Goal: Transaction & Acquisition: Purchase product/service

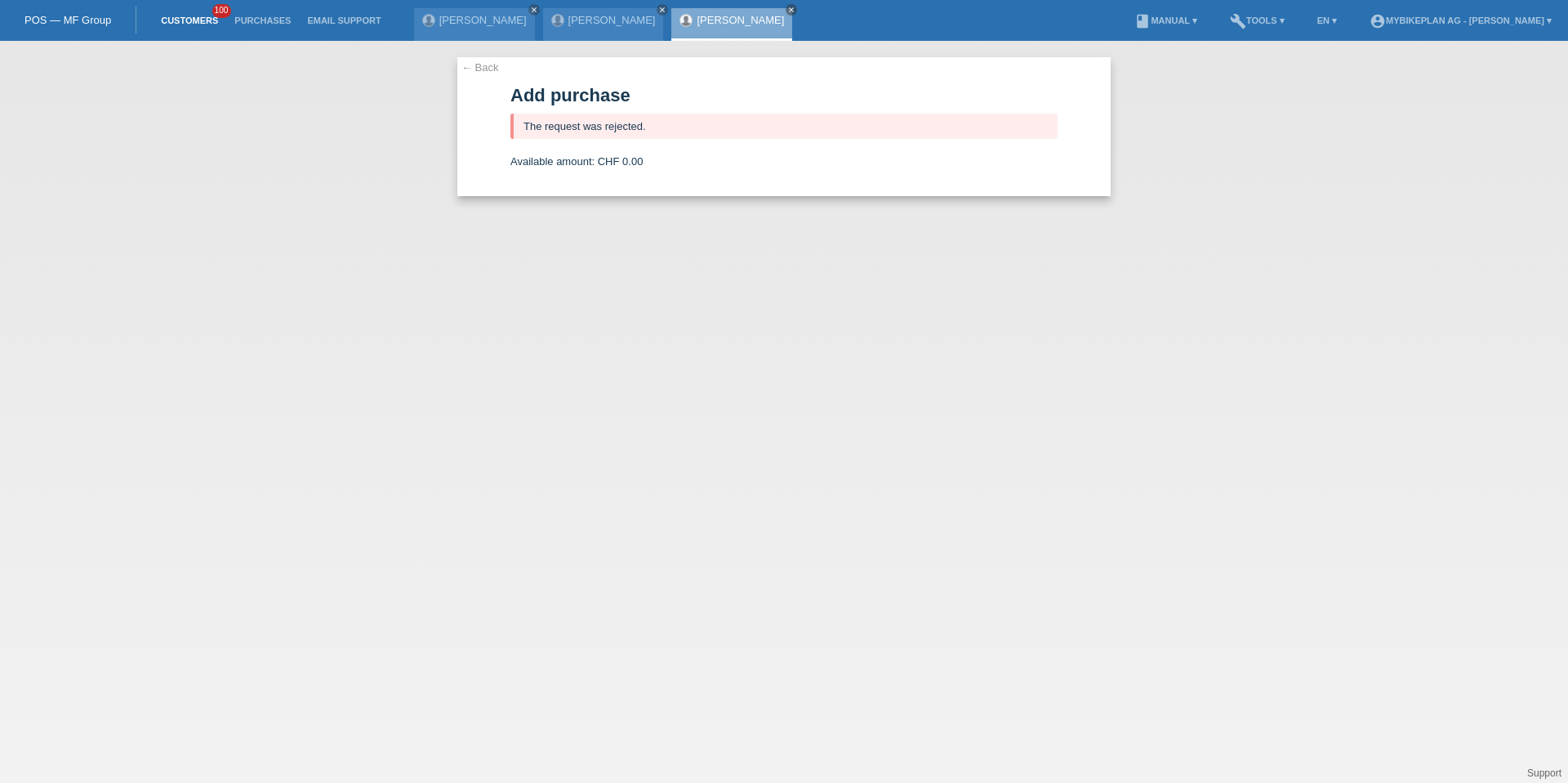
click at [198, 22] on link "Customers" at bounding box center [189, 20] width 73 height 9
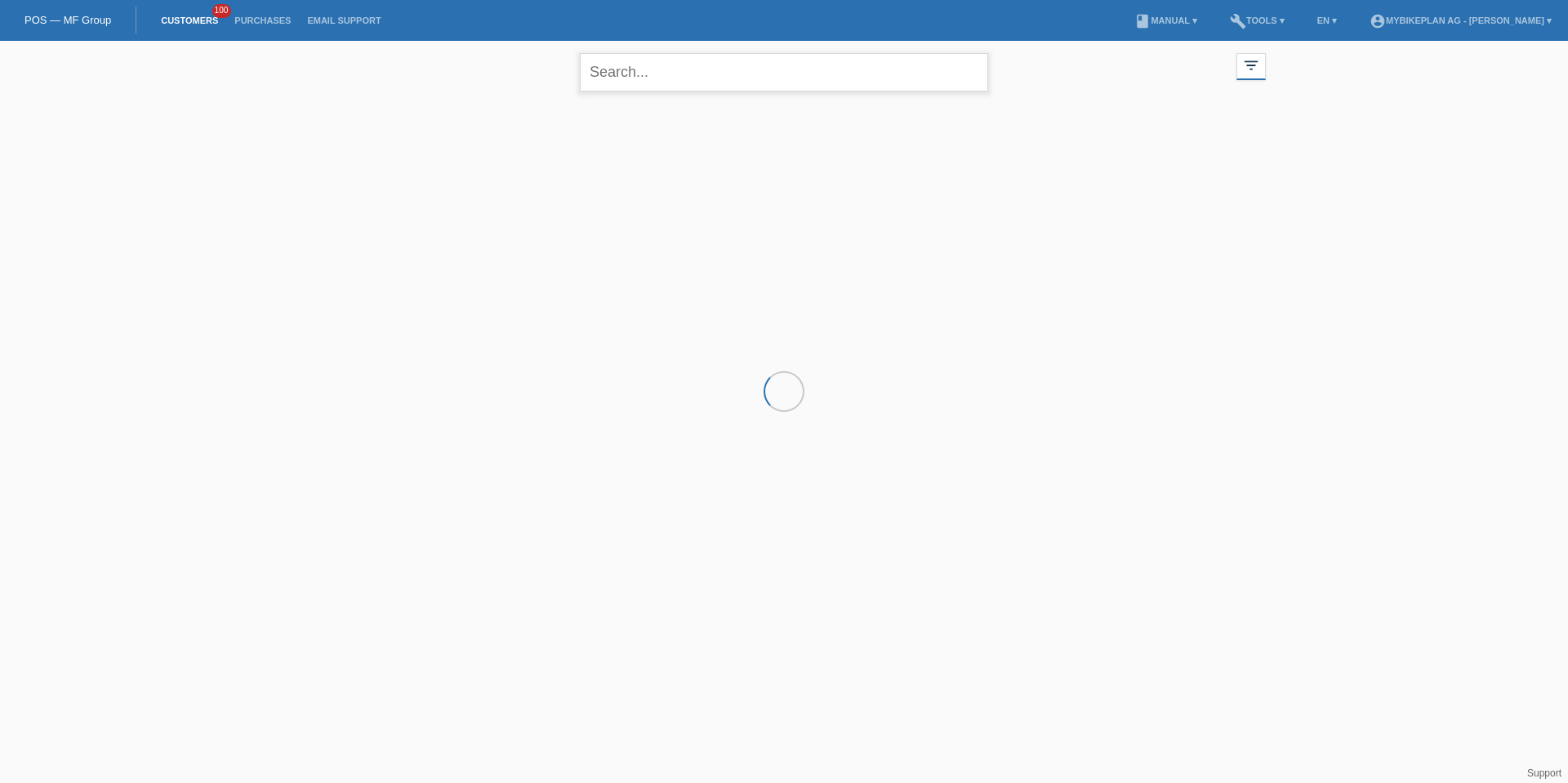
click at [696, 88] on input "text" at bounding box center [784, 72] width 408 height 38
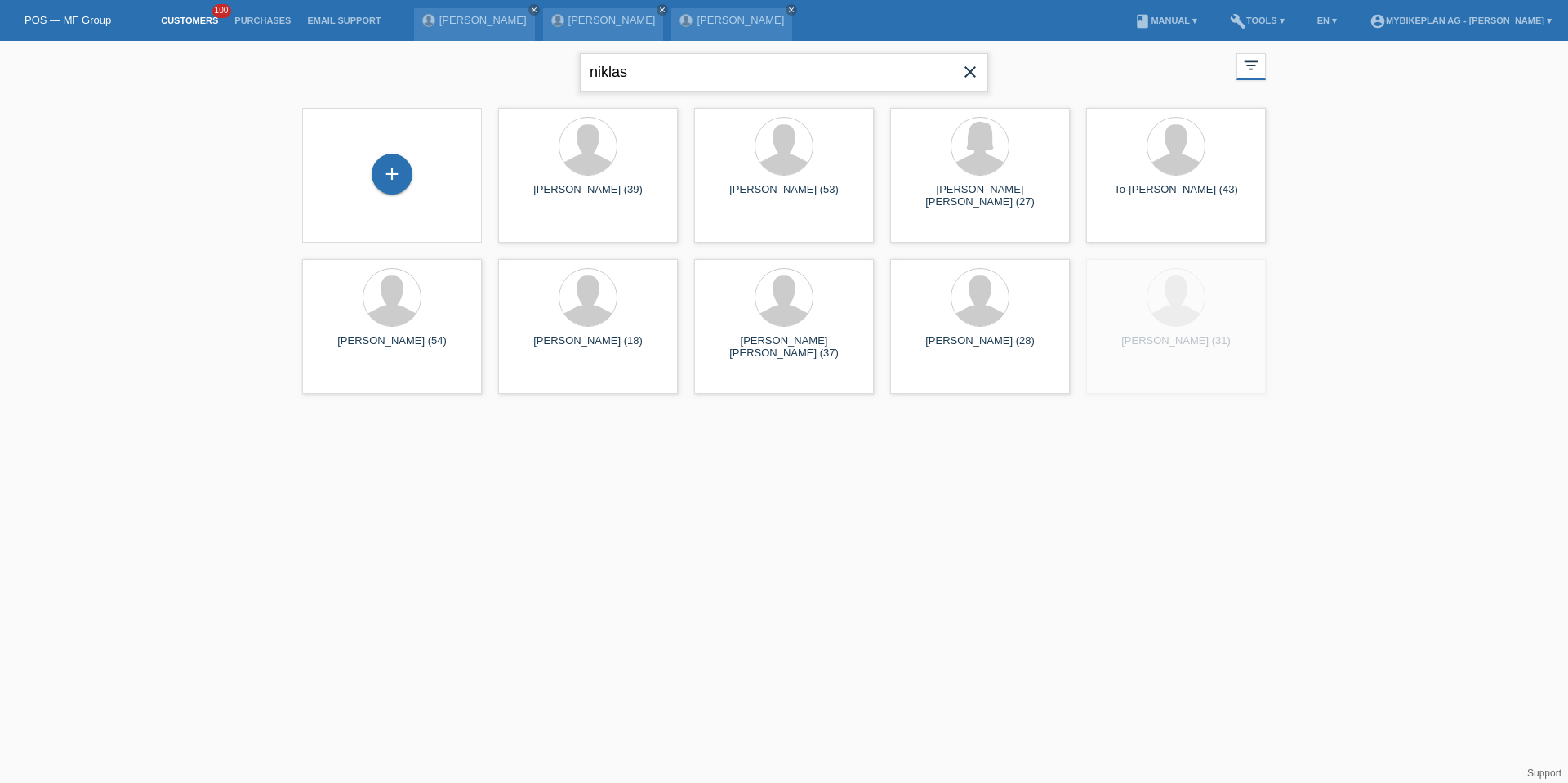
type input "niklas"
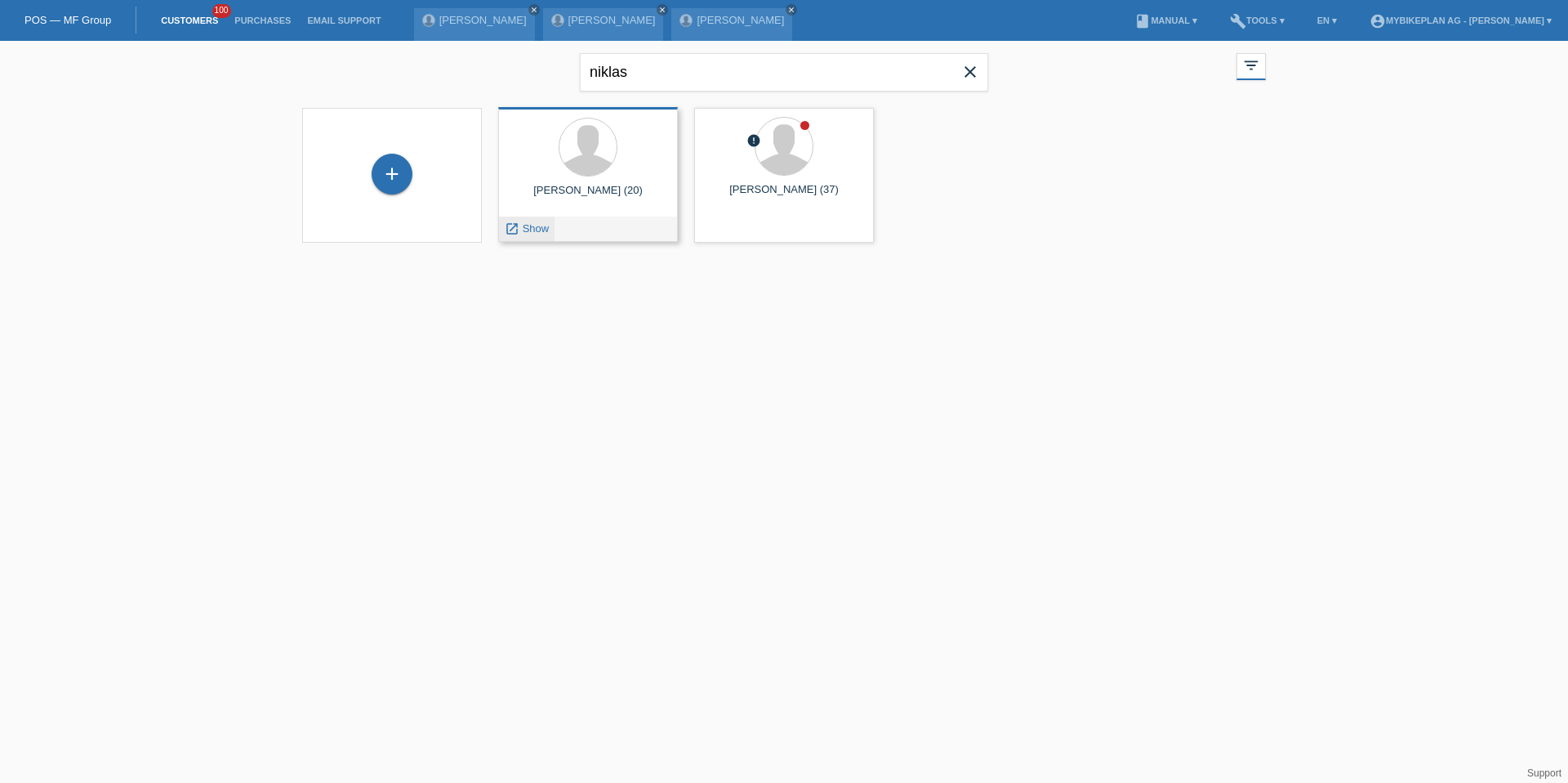
click at [533, 231] on span "Show" at bounding box center [536, 228] width 27 height 12
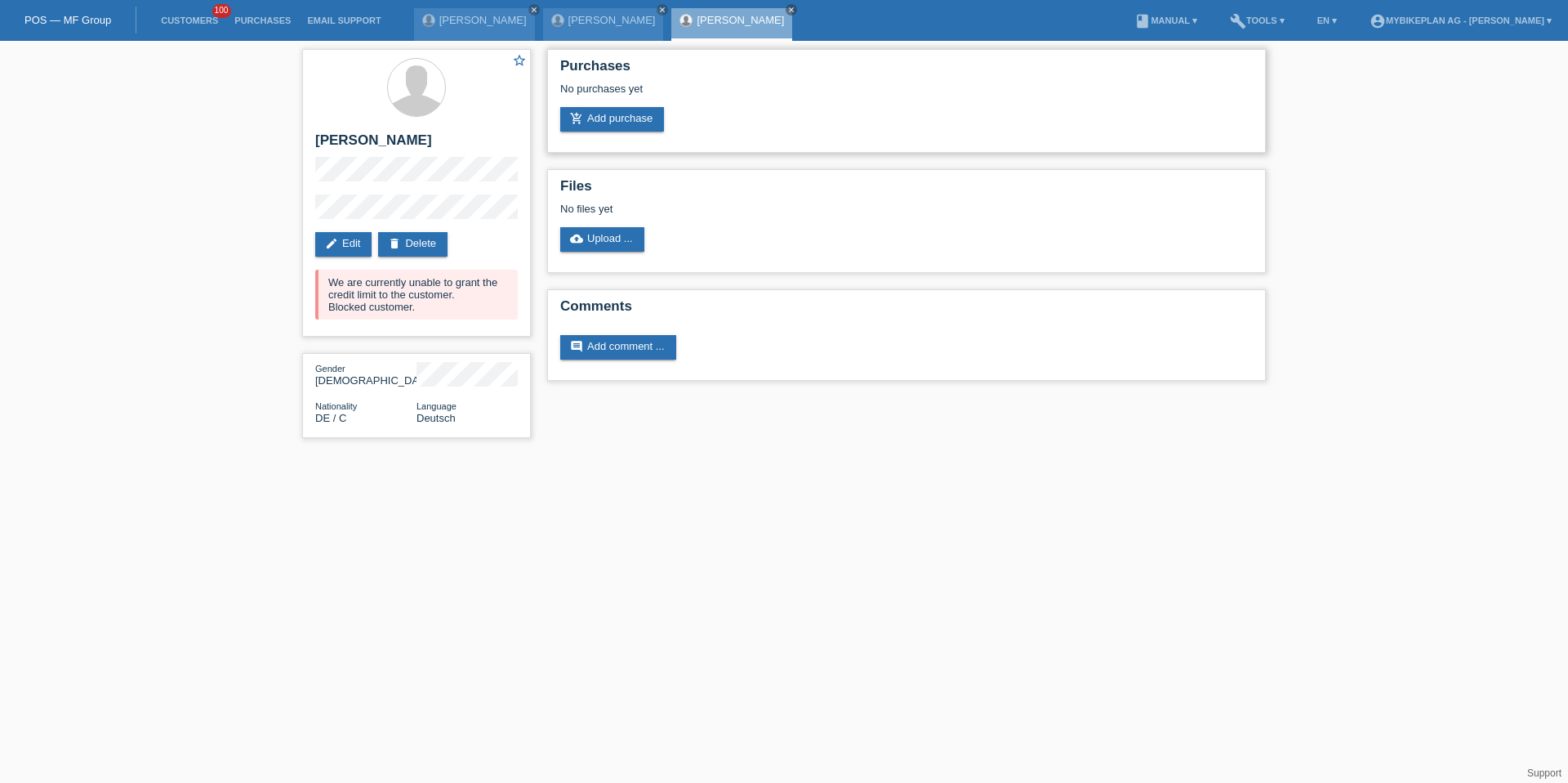
click at [662, 102] on div "No purchases yet" at bounding box center [906, 95] width 692 height 25
click at [624, 117] on link "add_shopping_cart Add purchase" at bounding box center [612, 119] width 104 height 25
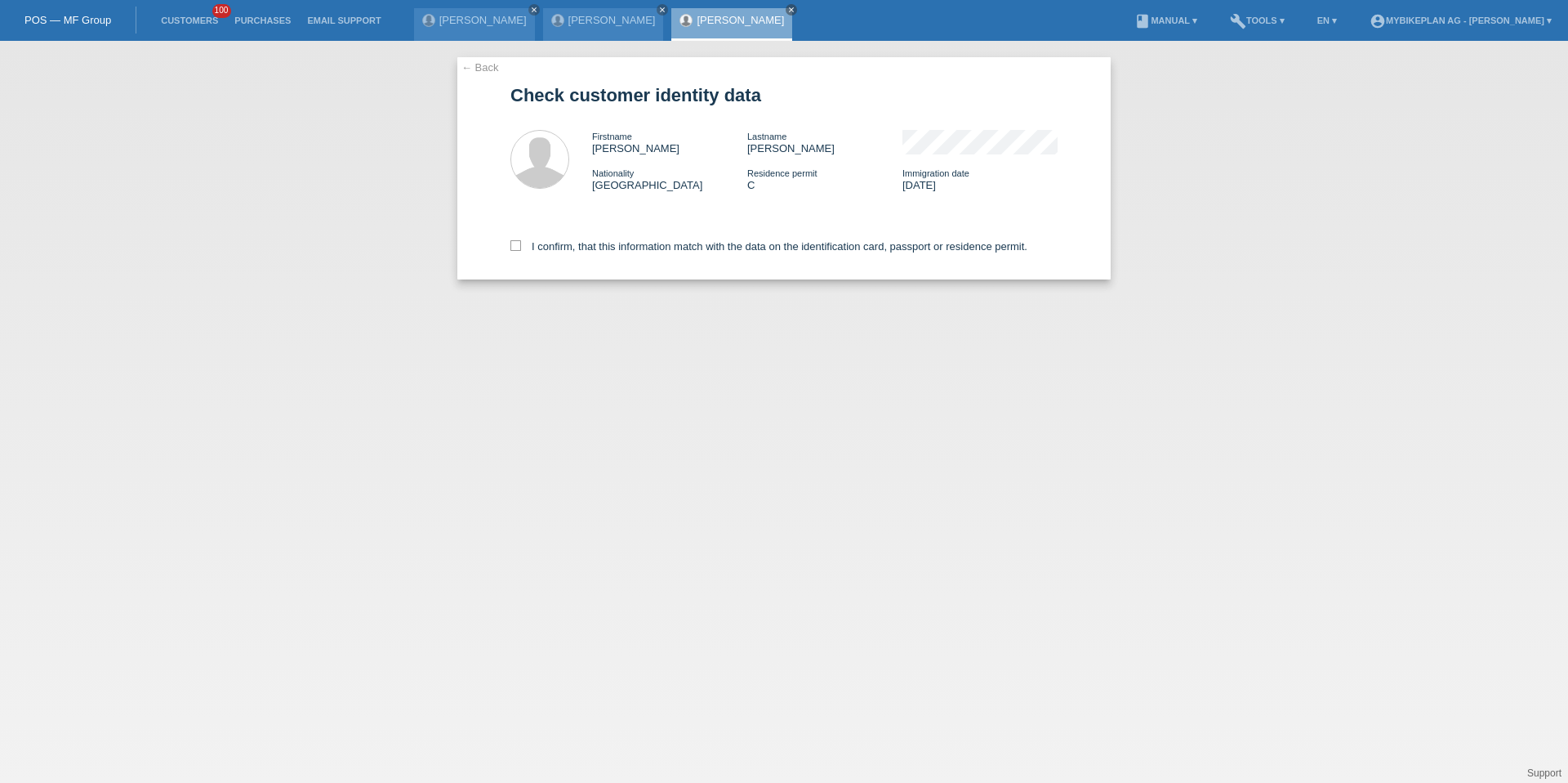
click at [649, 234] on div "I confirm, that this information match with the data on the identification card…" at bounding box center [784, 243] width 547 height 72
click at [646, 247] on label "I confirm, that this information match with the data on the identification card…" at bounding box center [769, 246] width 517 height 12
click at [521, 247] on input "I confirm, that this information match with the data on the identification card…" at bounding box center [516, 245] width 10 height 10
checkbox input "true"
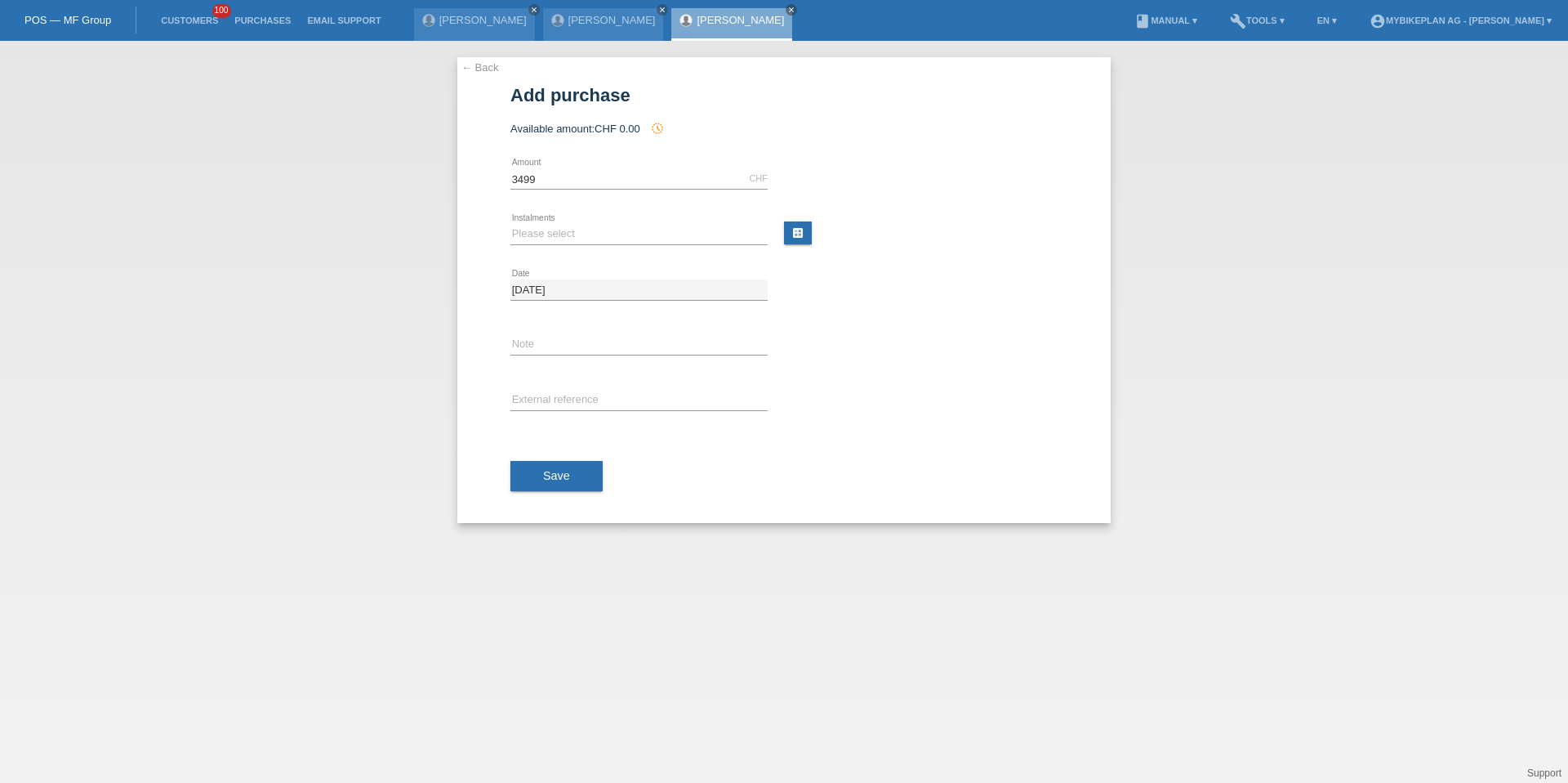
type input "3499.00"
click at [561, 234] on select "Please select 6 instalments 12 instalments 18 instalments 24 instalments 36 ins…" at bounding box center [638, 233] width 257 height 20
select select "487"
click at [551, 477] on span "Save" at bounding box center [557, 475] width 27 height 13
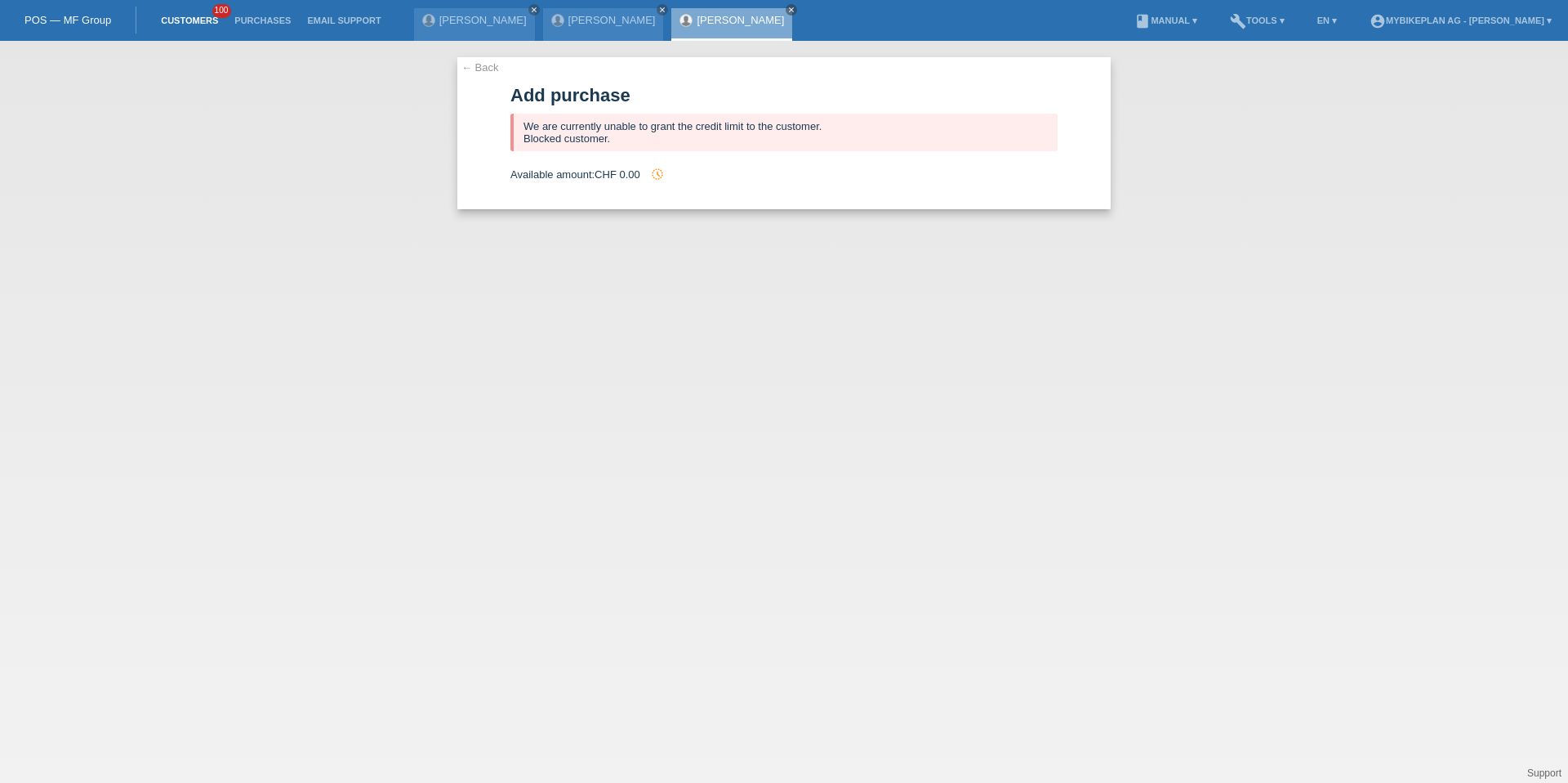
click at [202, 17] on link "Customers" at bounding box center [189, 20] width 73 height 9
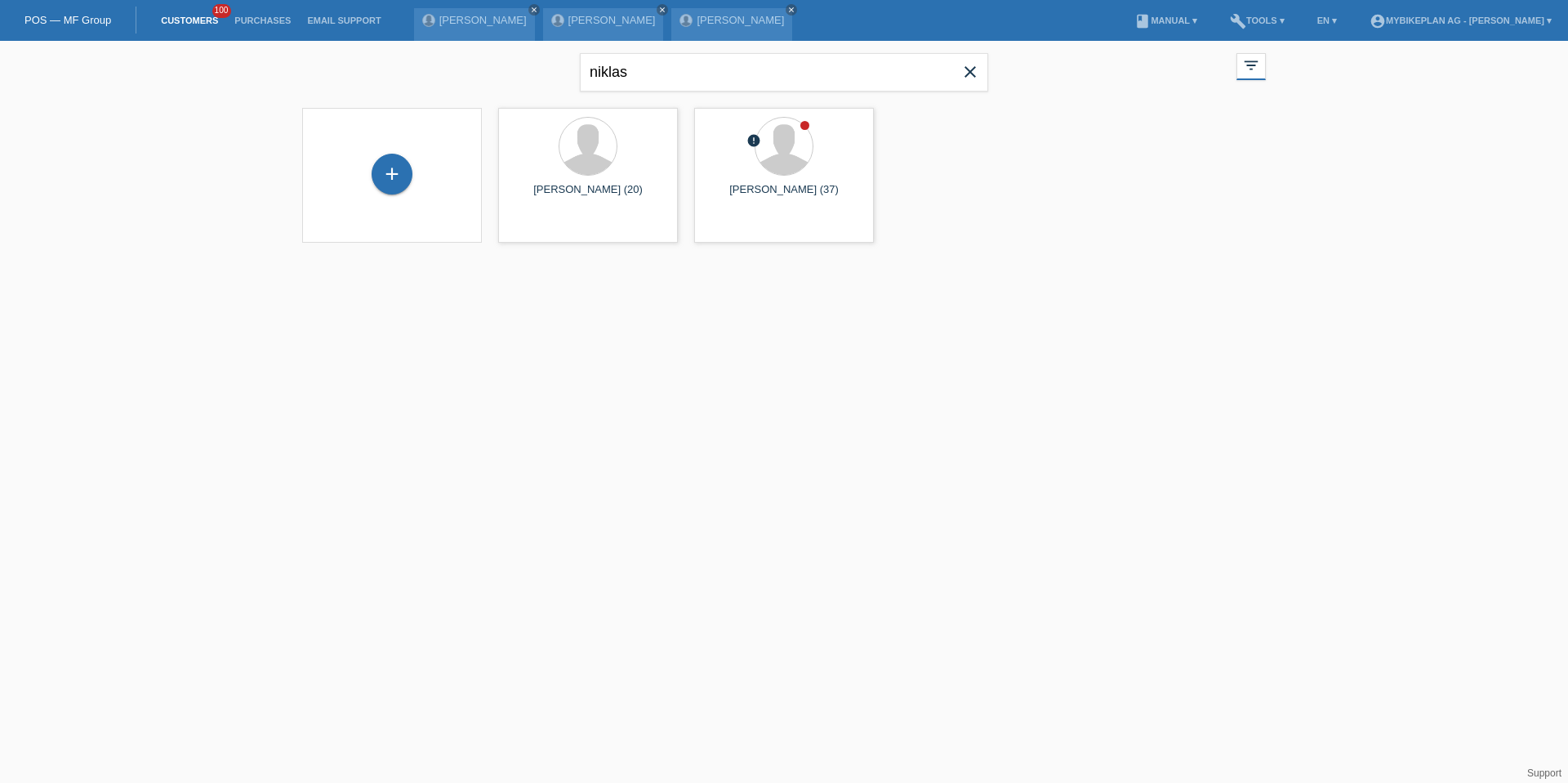
click at [965, 67] on icon "close" at bounding box center [970, 72] width 20 height 20
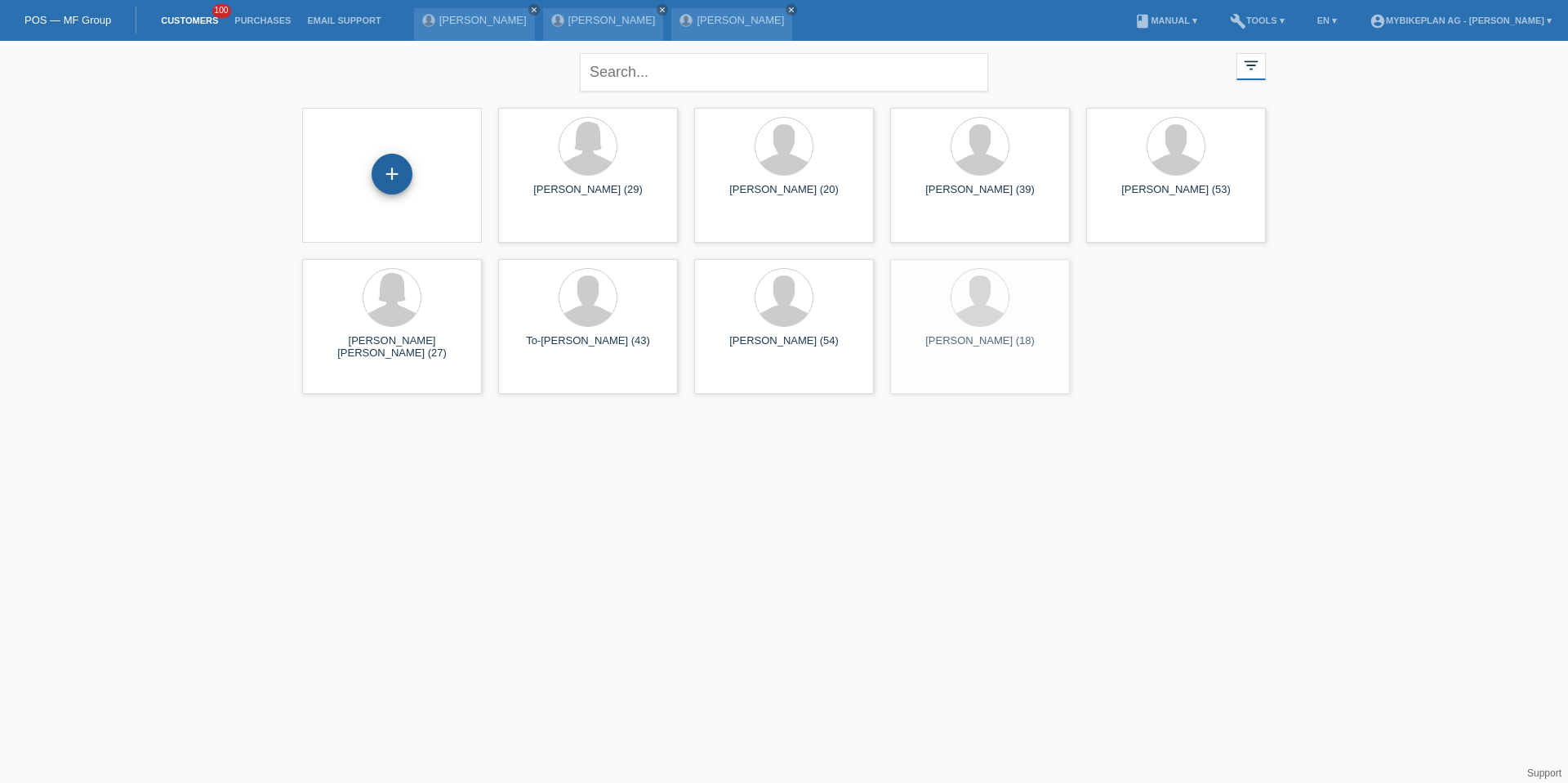
click at [409, 166] on div "+" at bounding box center [392, 174] width 39 height 28
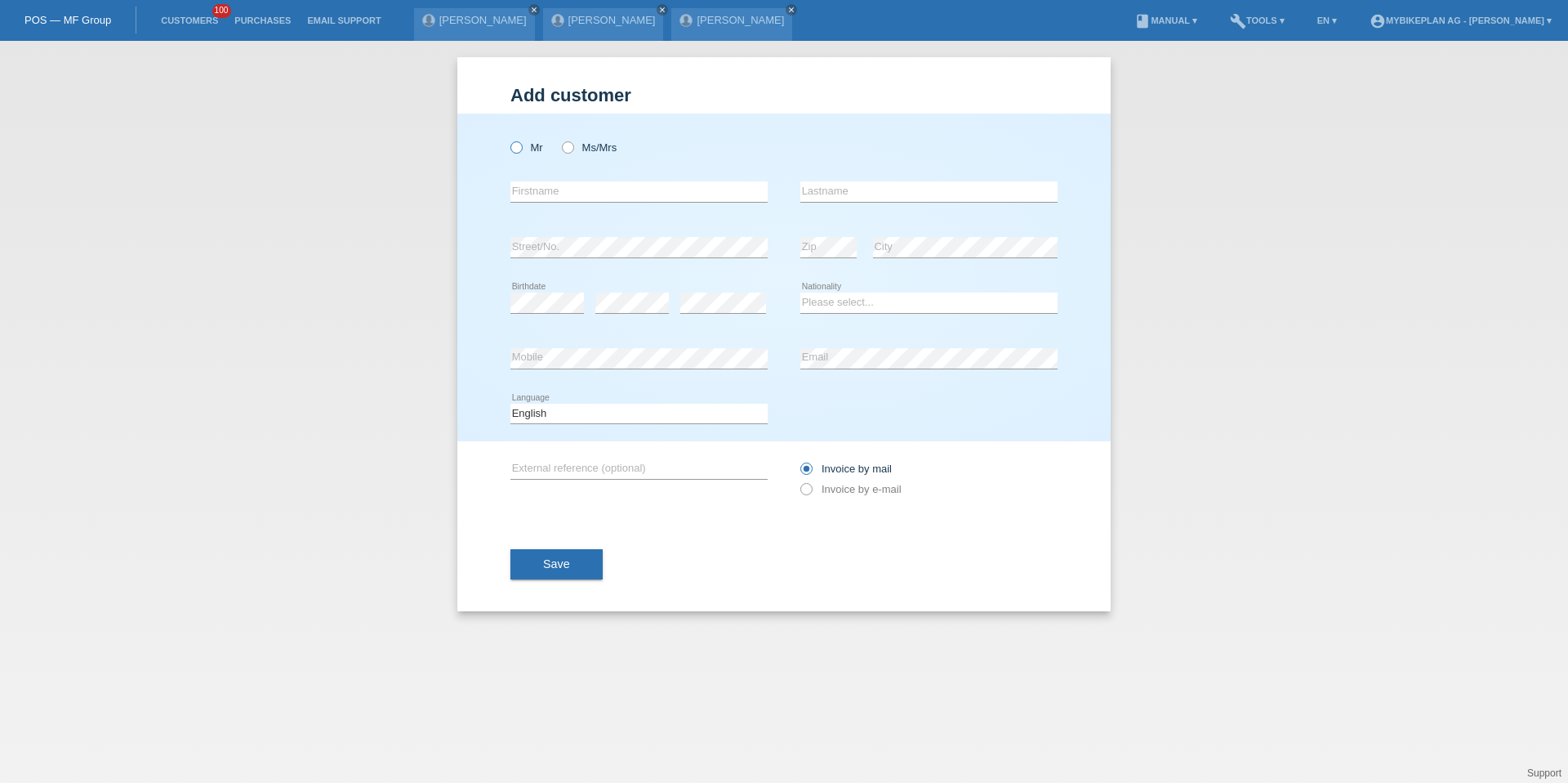
click at [508, 139] on icon at bounding box center [508, 139] width 0 height 0
click at [515, 148] on input "Mr" at bounding box center [516, 147] width 10 height 10
radio input "true"
click at [533, 196] on input "text" at bounding box center [638, 191] width 257 height 20
type input "Armin"
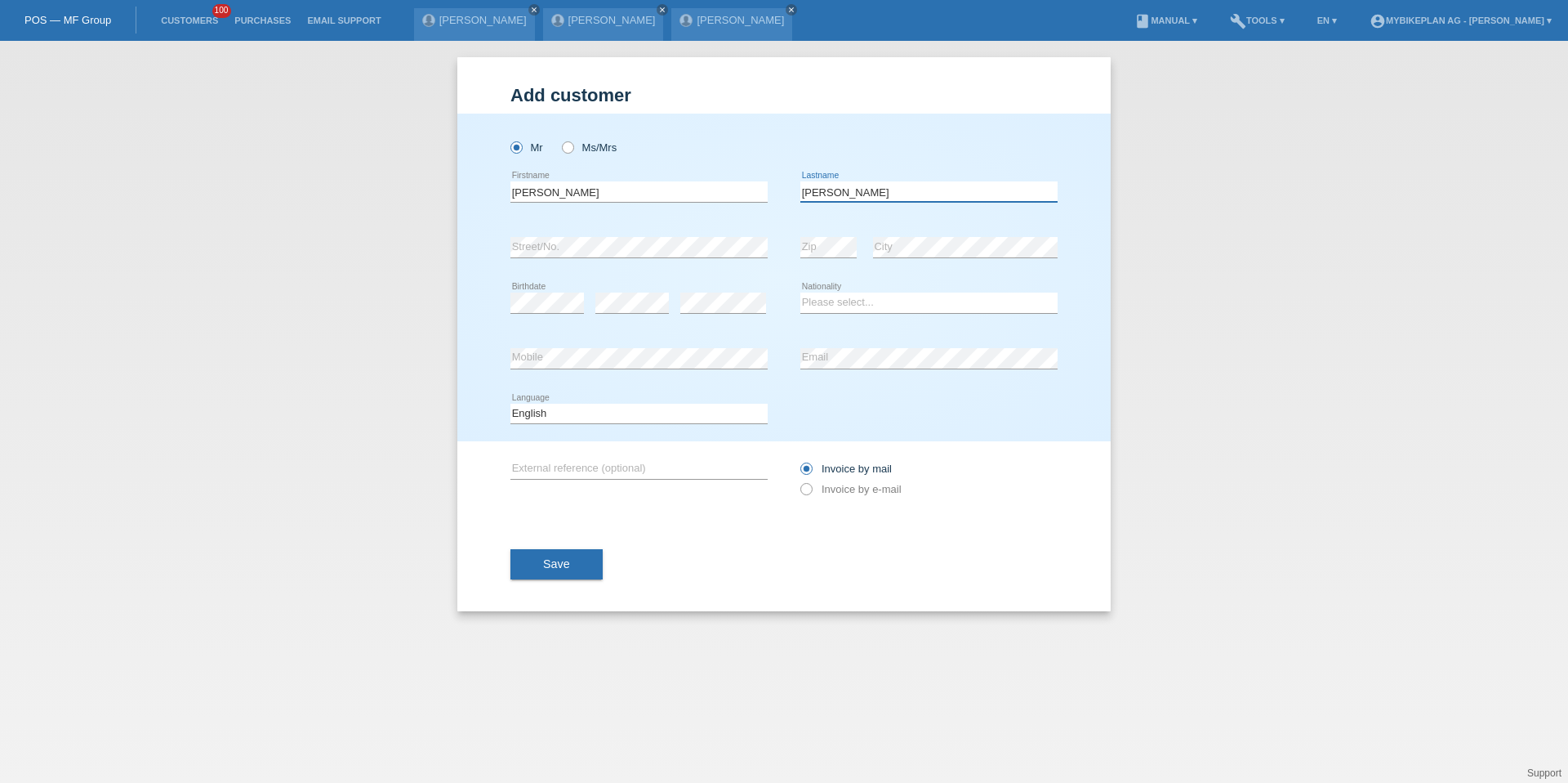
type input "Imamovic"
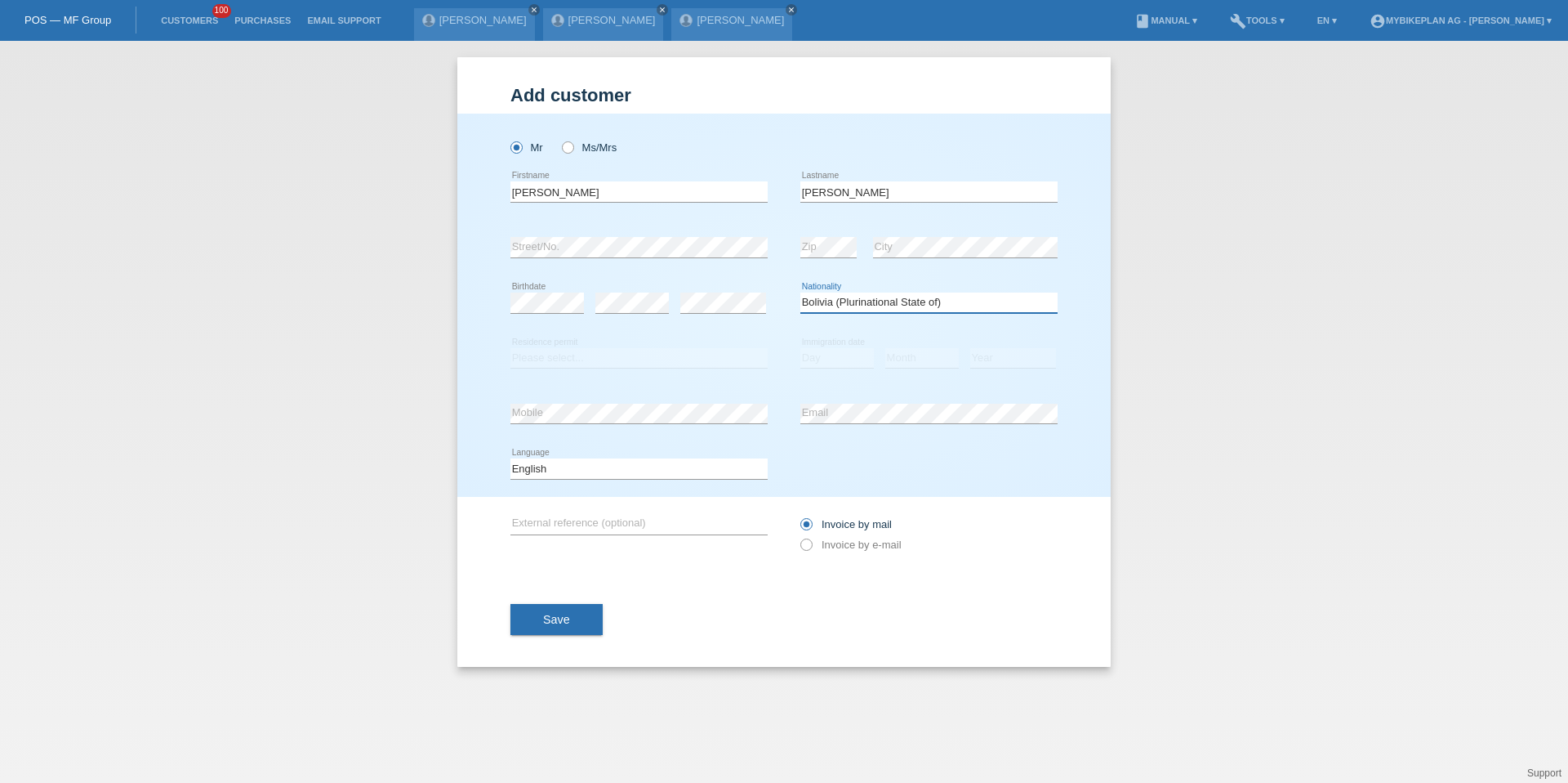
select select "BA"
select select "B"
select select "01"
select select "11"
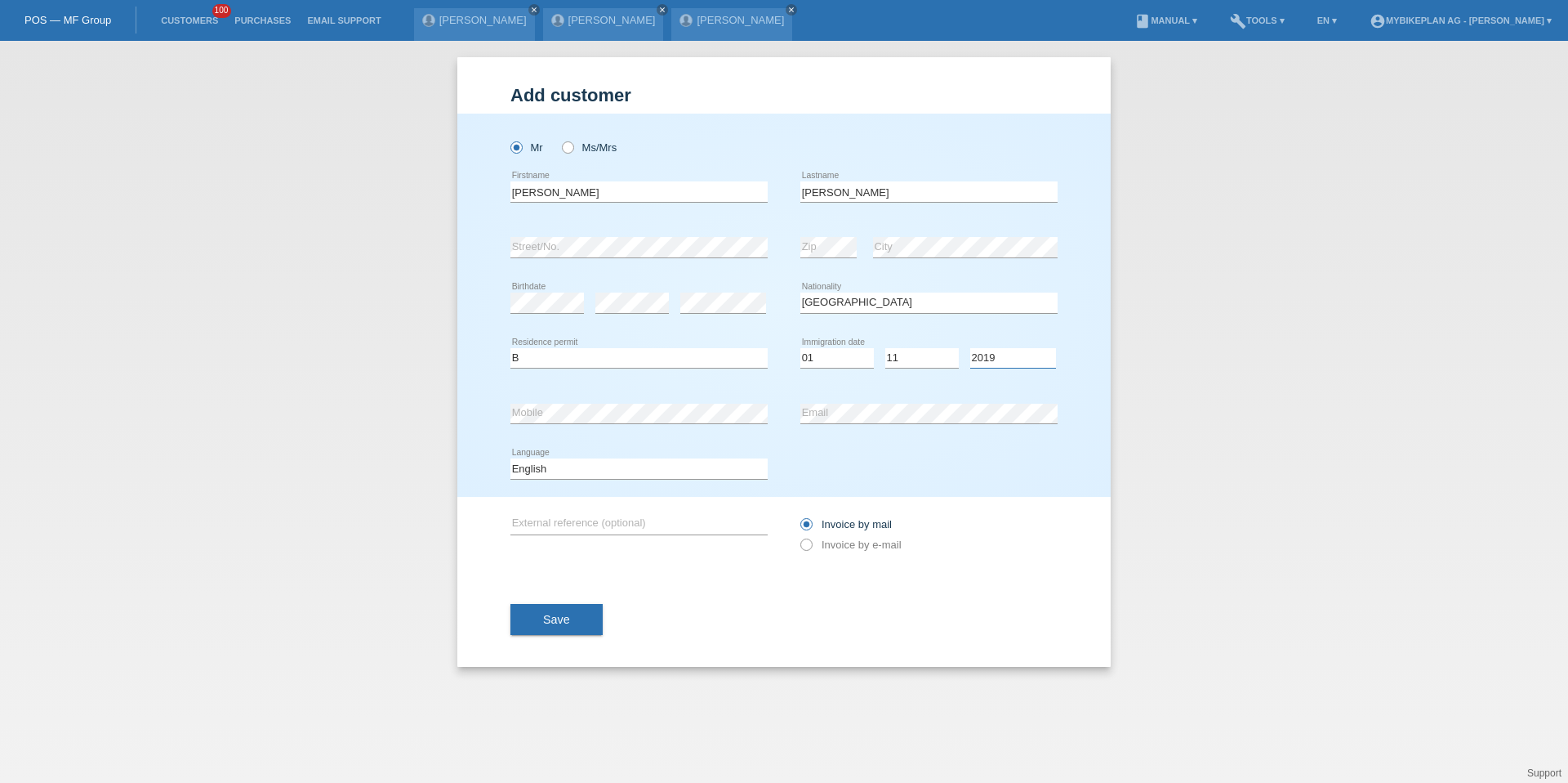
select select "2012"
click at [610, 468] on select "Deutsch Français Italiano English" at bounding box center [638, 468] width 257 height 20
select select "de"
click at [828, 537] on div "Invoice by mail Invoice by e-mail" at bounding box center [929, 535] width 257 height 41
click at [827, 538] on label "Invoice by e-mail" at bounding box center [851, 544] width 102 height 12
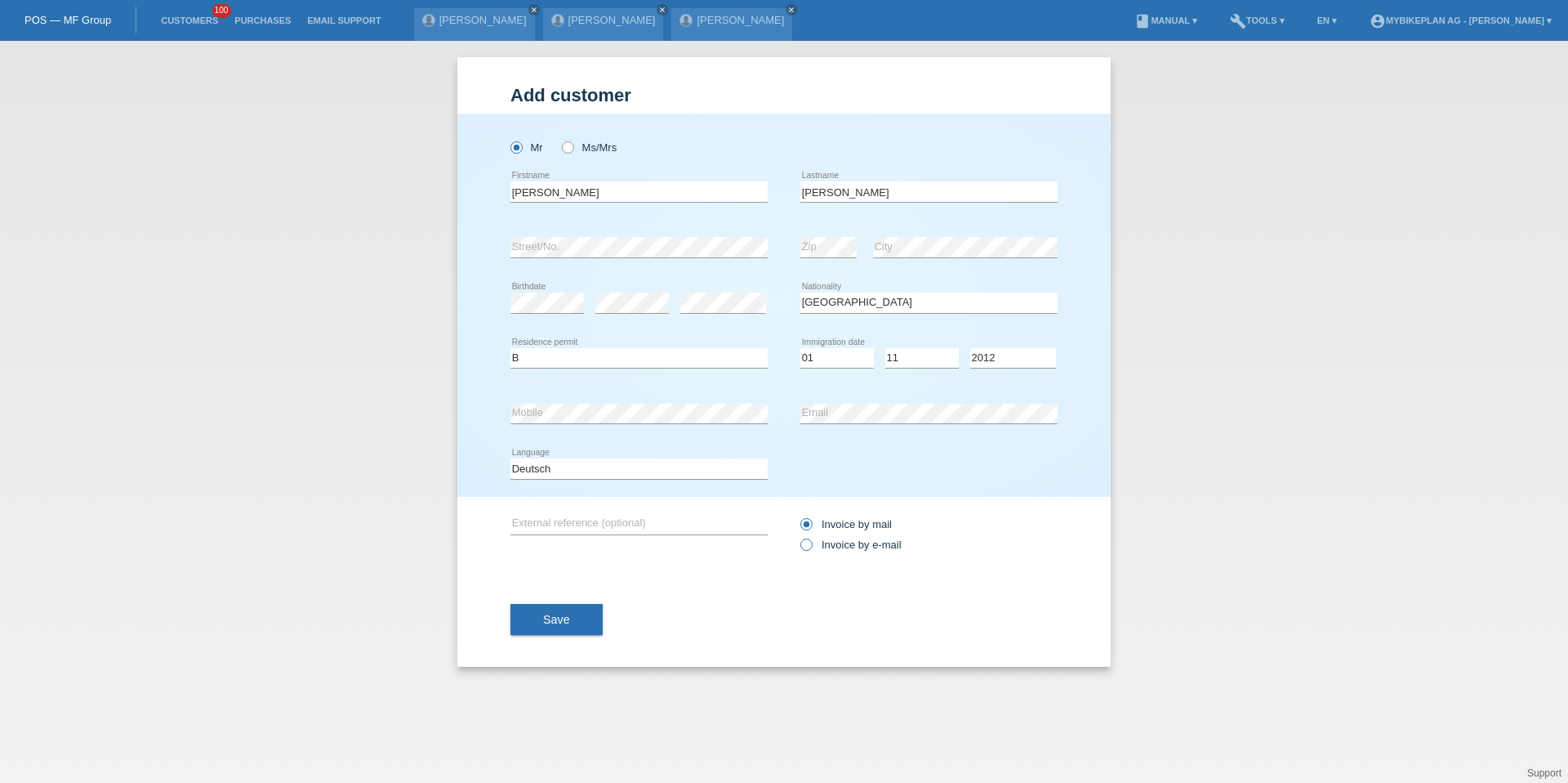
click at [811, 538] on input "Invoice by e-mail" at bounding box center [806, 548] width 10 height 20
radio input "true"
click at [529, 634] on div "Save" at bounding box center [784, 619] width 547 height 95
click at [555, 607] on button "Save" at bounding box center [557, 619] width 92 height 31
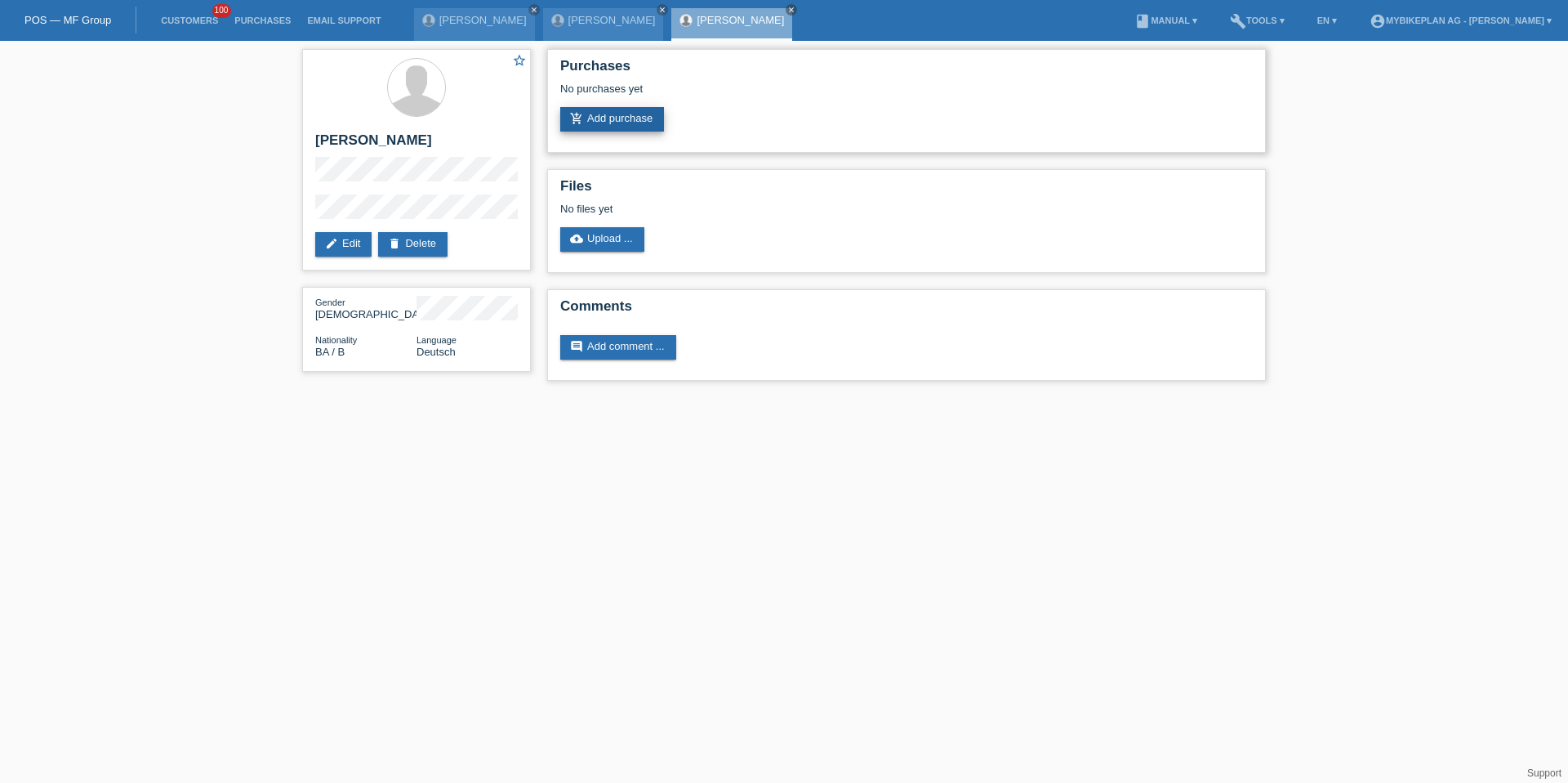
click at [635, 130] on link "add_shopping_cart Add purchase" at bounding box center [612, 119] width 104 height 25
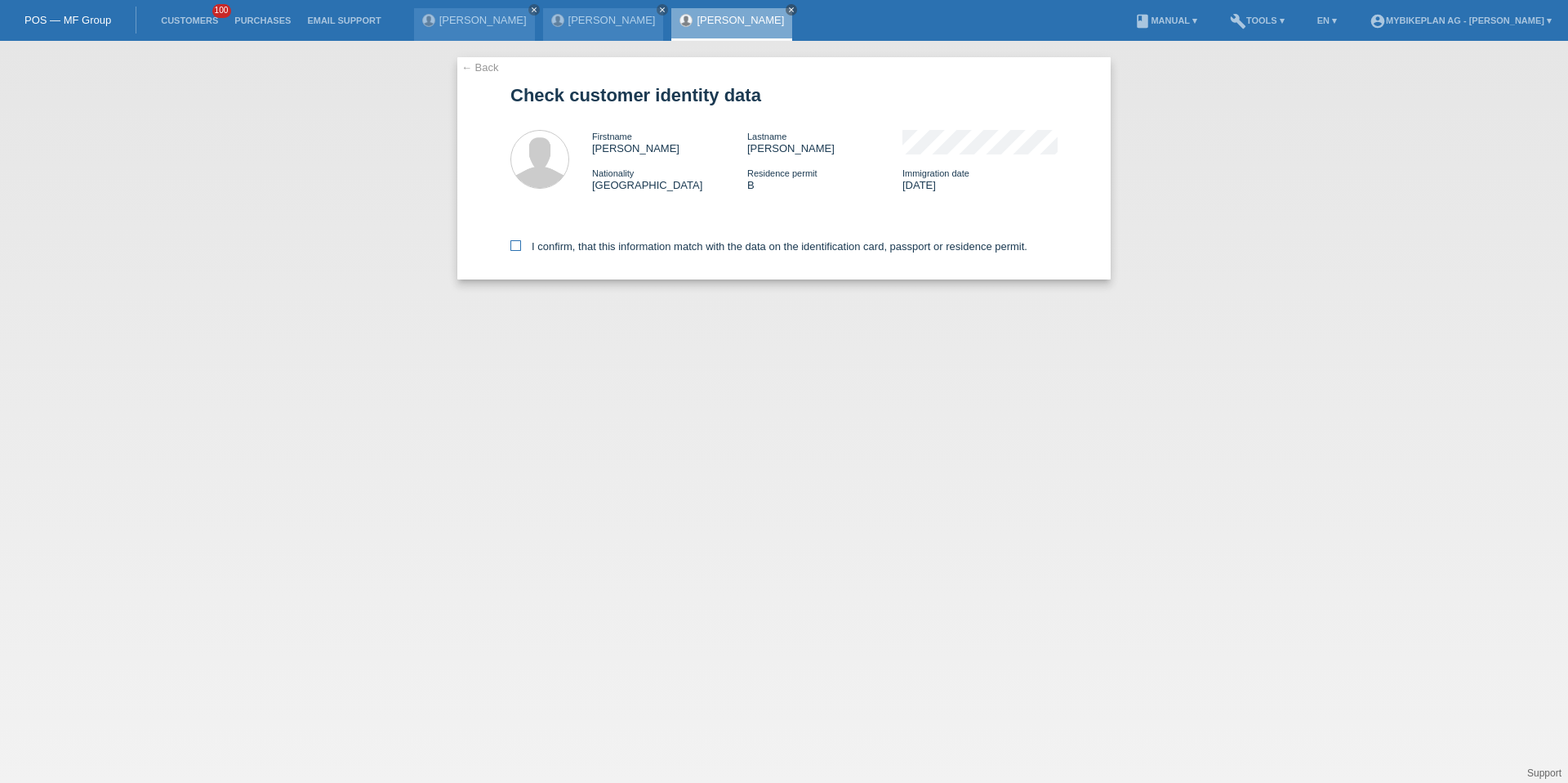
click at [831, 243] on label "I confirm, that this information match with the data on the identification card…" at bounding box center [769, 246] width 517 height 12
click at [521, 243] on input "I confirm, that this information match with the data on the identification card…" at bounding box center [516, 245] width 10 height 10
checkbox input "true"
click at [835, 252] on label "I confirm, that this information match with the data on the identification card…" at bounding box center [769, 246] width 517 height 12
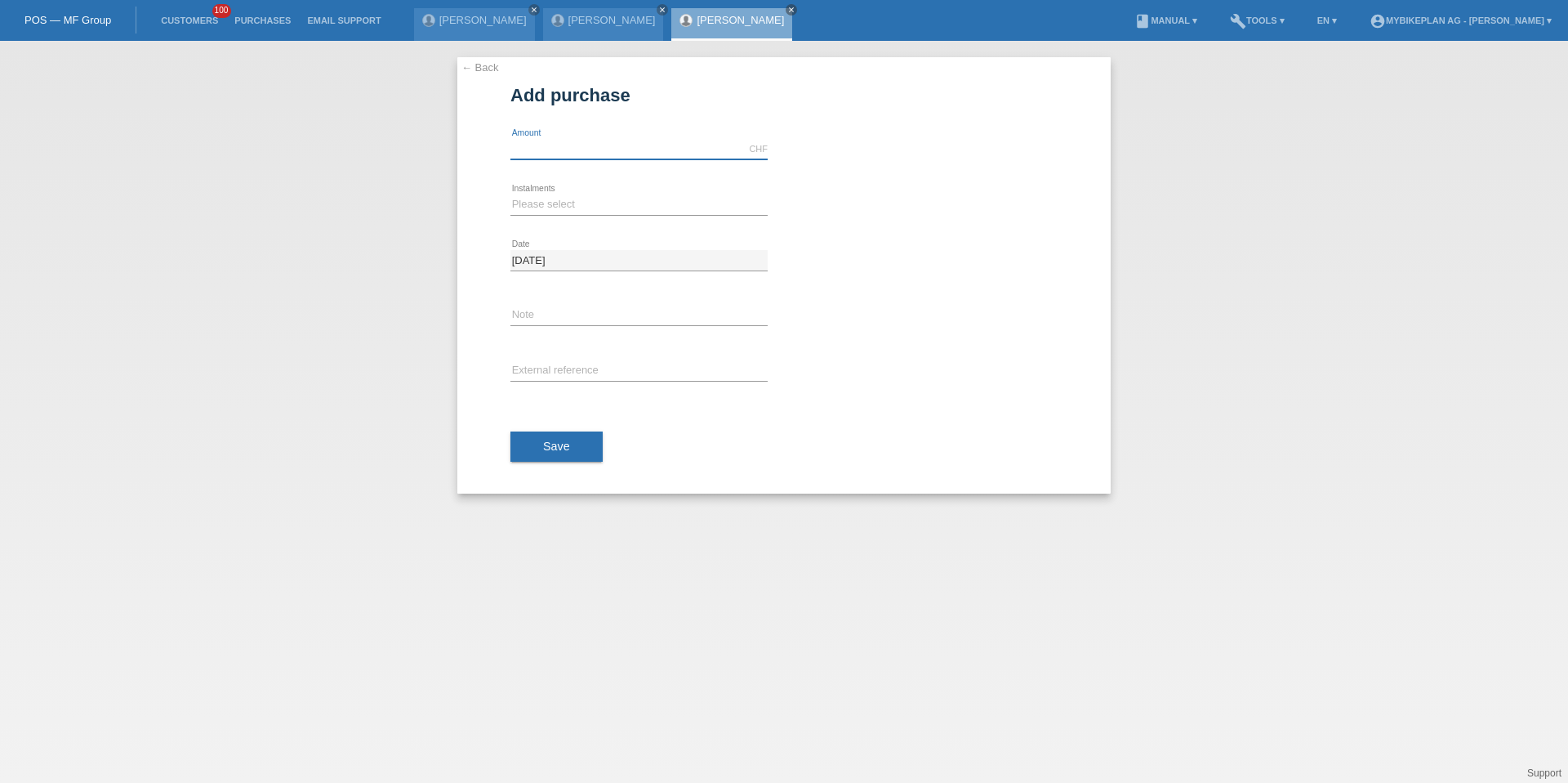
click at [565, 154] on input "text" at bounding box center [638, 149] width 257 height 20
type input "5850.00"
click at [580, 205] on select "Please select 6 instalments 12 instalments 18 instalments 24 instalments 36 ins…" at bounding box center [638, 204] width 257 height 20
select select "488"
click at [572, 364] on input "text" at bounding box center [638, 371] width 257 height 20
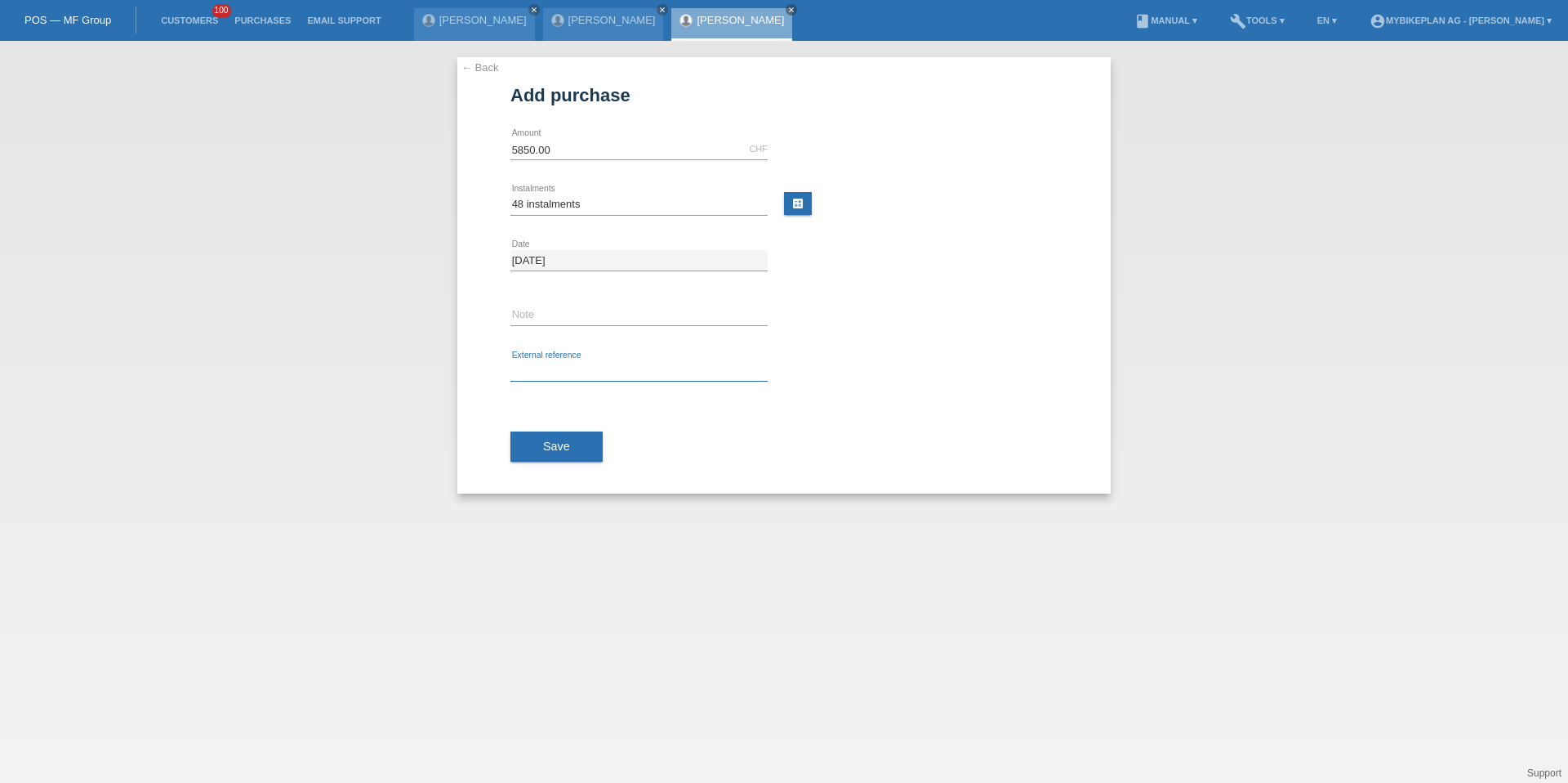
paste input "41797456199"
type input "41797456199"
click at [556, 446] on span "Save" at bounding box center [557, 446] width 27 height 13
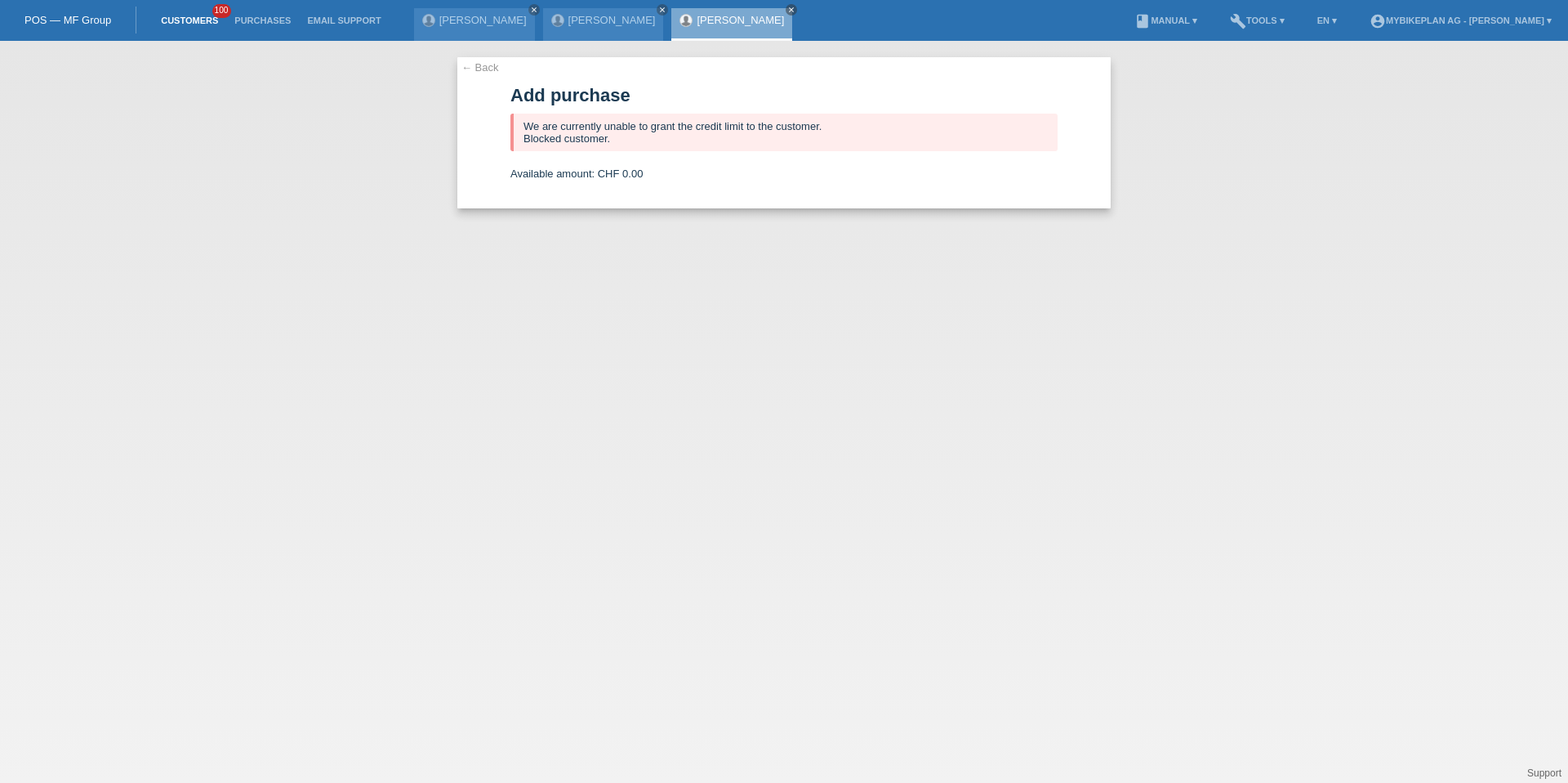
click at [194, 22] on link "Customers" at bounding box center [189, 20] width 73 height 9
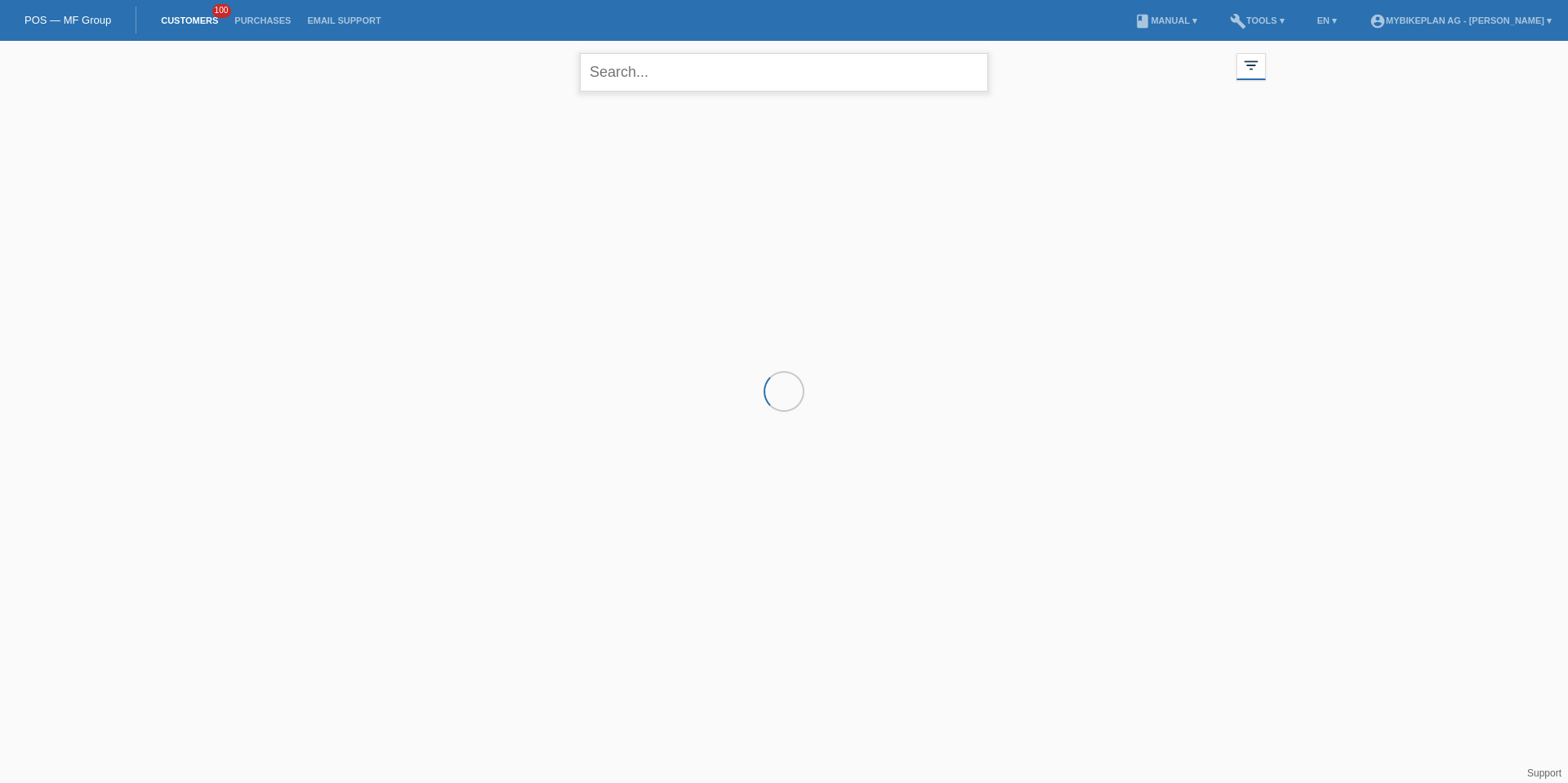
click at [779, 86] on input "text" at bounding box center [784, 72] width 408 height 38
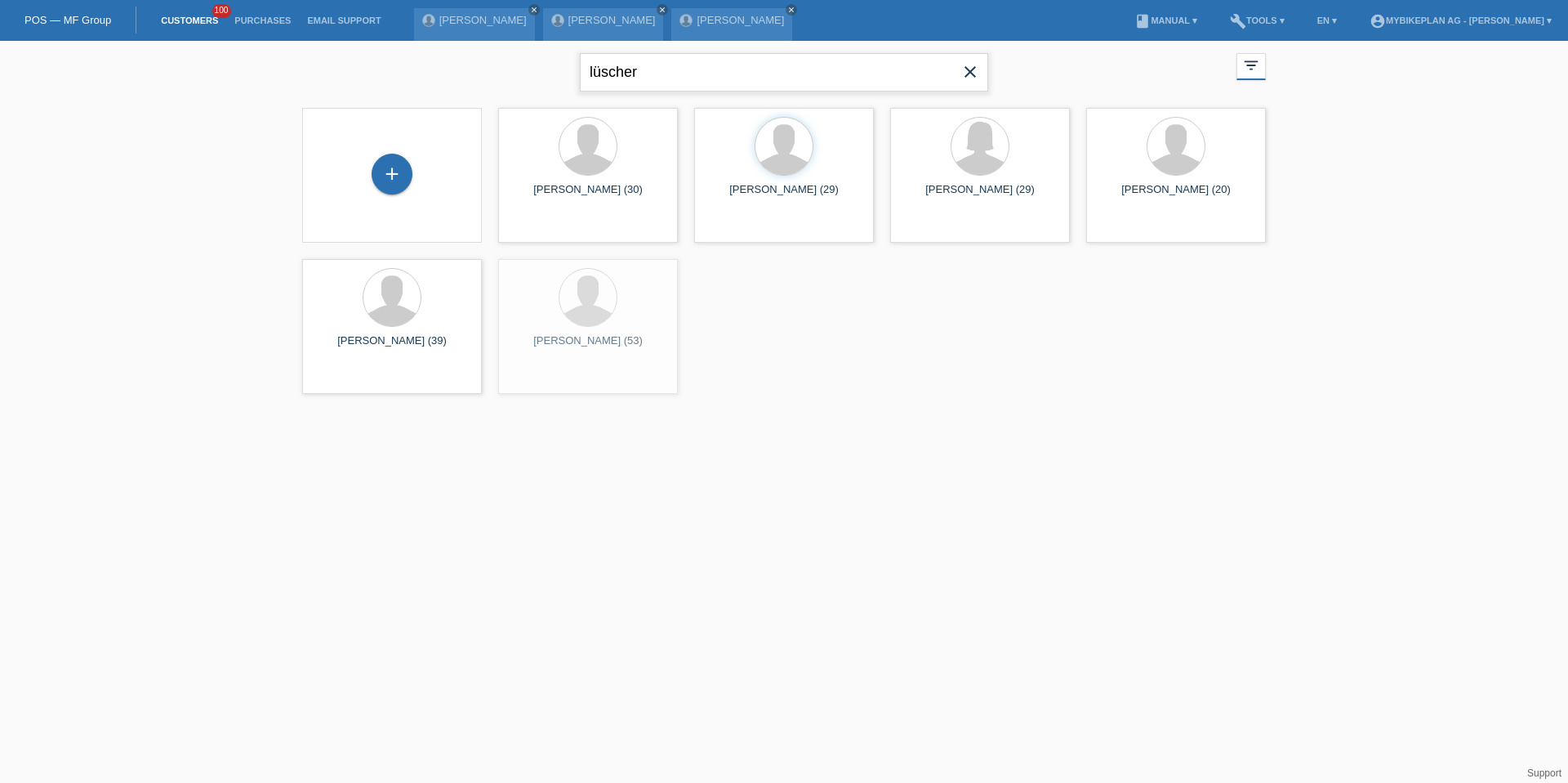
type input "lüscher"
click at [542, 222] on span "Show" at bounding box center [536, 228] width 27 height 12
